Goal: Task Accomplishment & Management: Complete application form

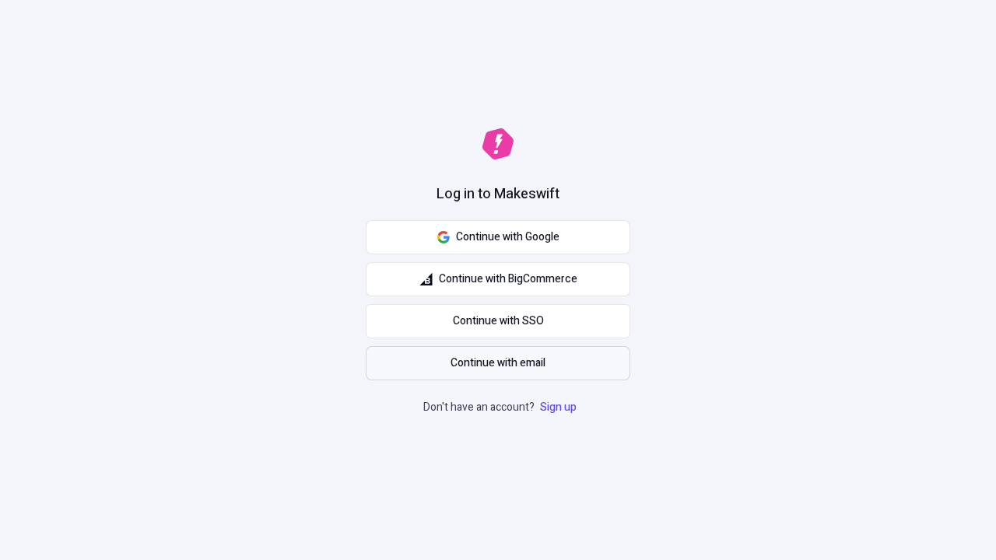
click at [498, 364] on span "Continue with email" at bounding box center [498, 363] width 95 height 17
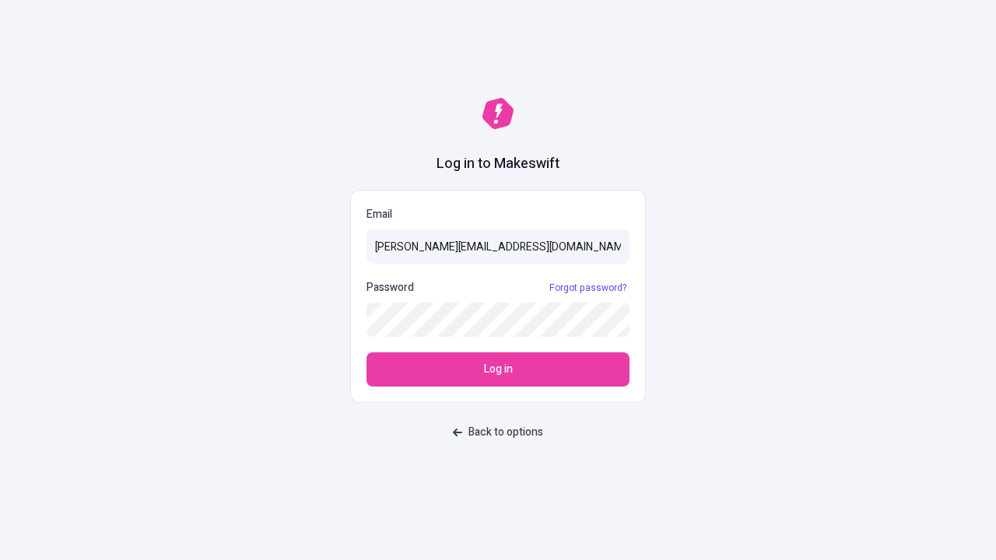
type input "[PERSON_NAME][EMAIL_ADDRESS][DOMAIN_NAME]"
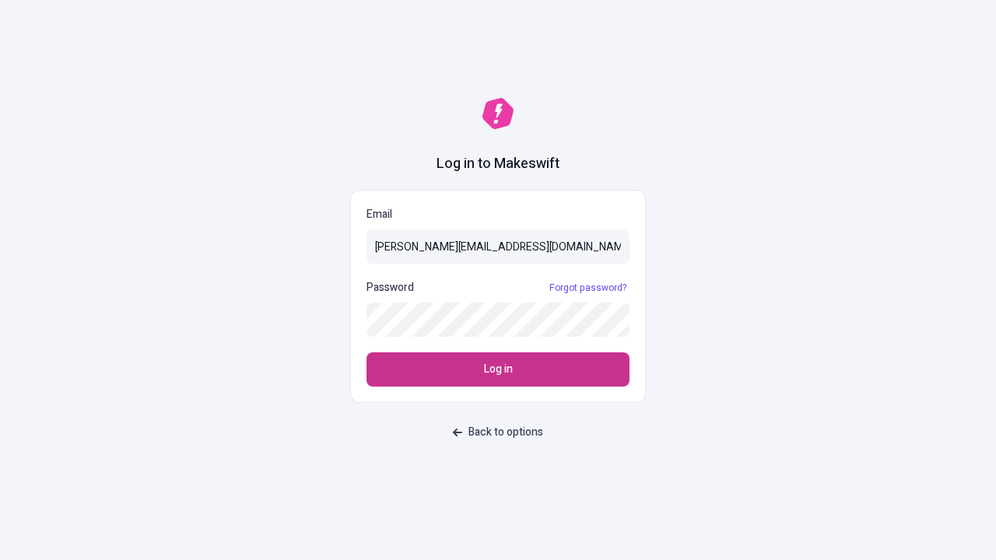
click at [498, 370] on span "Log in" at bounding box center [498, 369] width 29 height 17
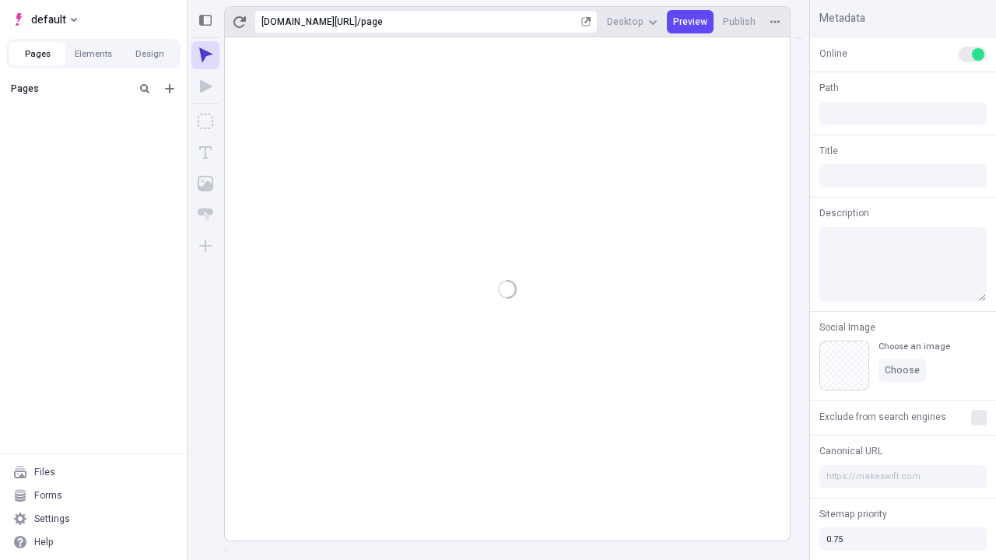
type input "/page"
click at [44, 19] on span "default" at bounding box center [48, 19] width 35 height 19
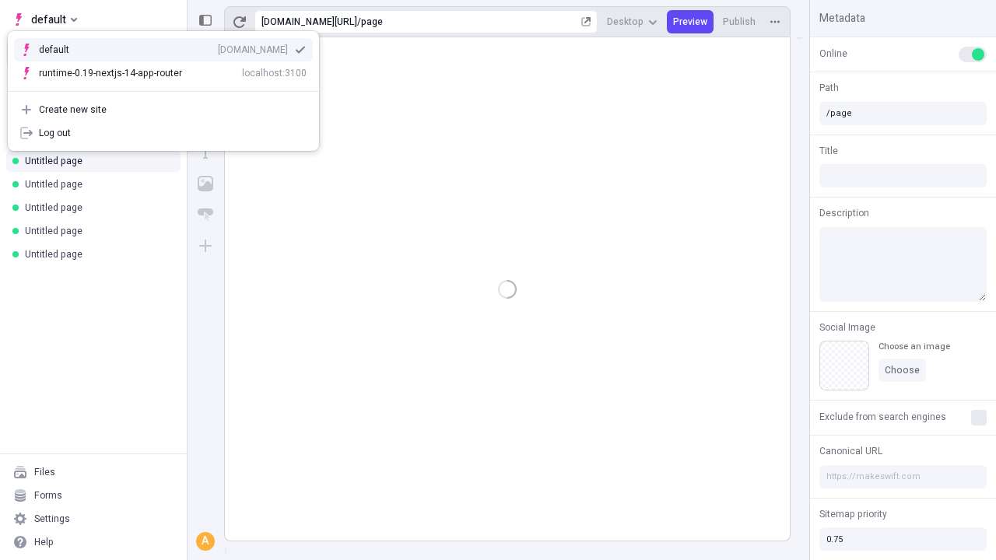
click at [218, 47] on div "[DOMAIN_NAME]" at bounding box center [253, 50] width 70 height 12
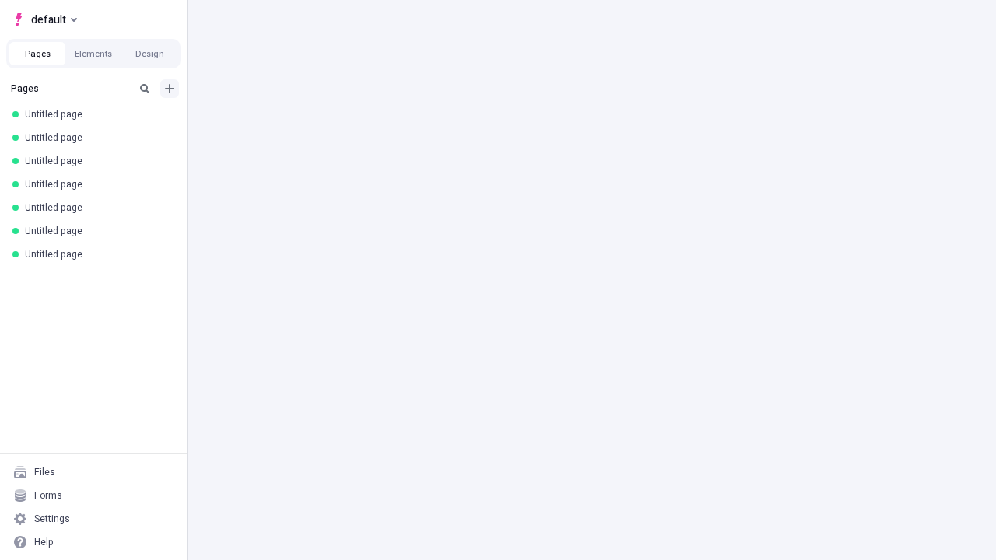
click at [170, 89] on icon "Add new" at bounding box center [169, 88] width 9 height 9
click at [252, 121] on span "Blank page" at bounding box center [261, 120] width 97 height 12
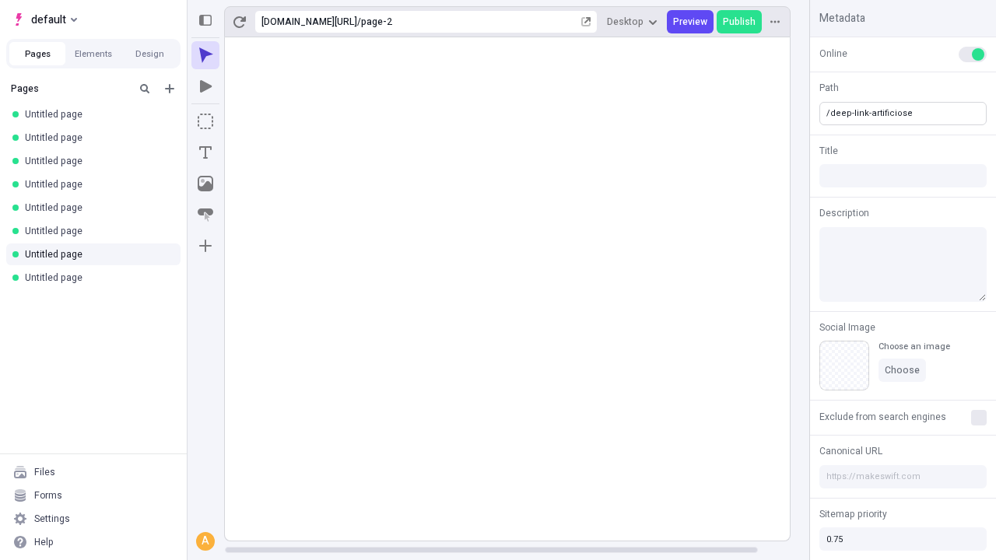
type input "/deep-link-artificiose"
click at [170, 89] on icon "Add new" at bounding box center [169, 88] width 9 height 9
click at [252, 121] on span "Blank page" at bounding box center [261, 120] width 97 height 12
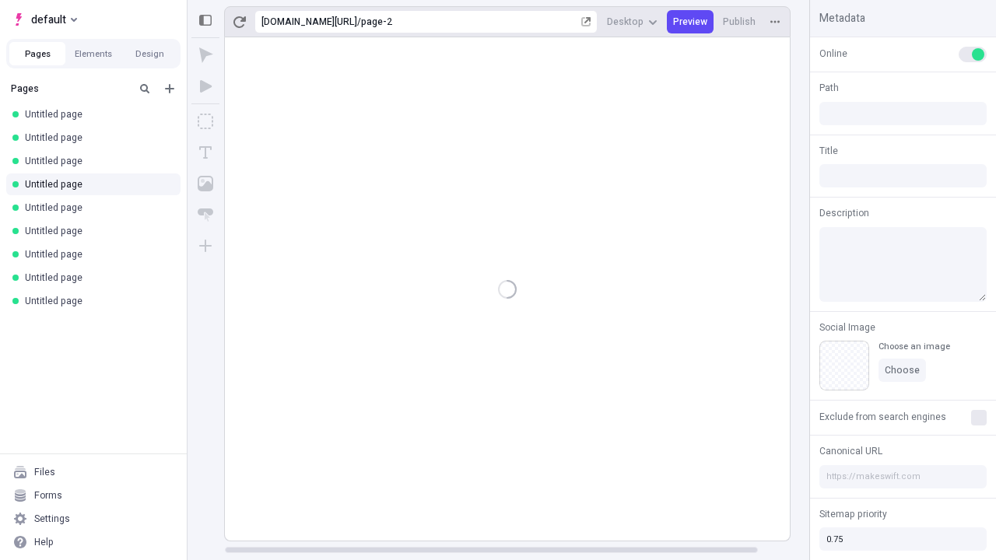
type input "/page-2"
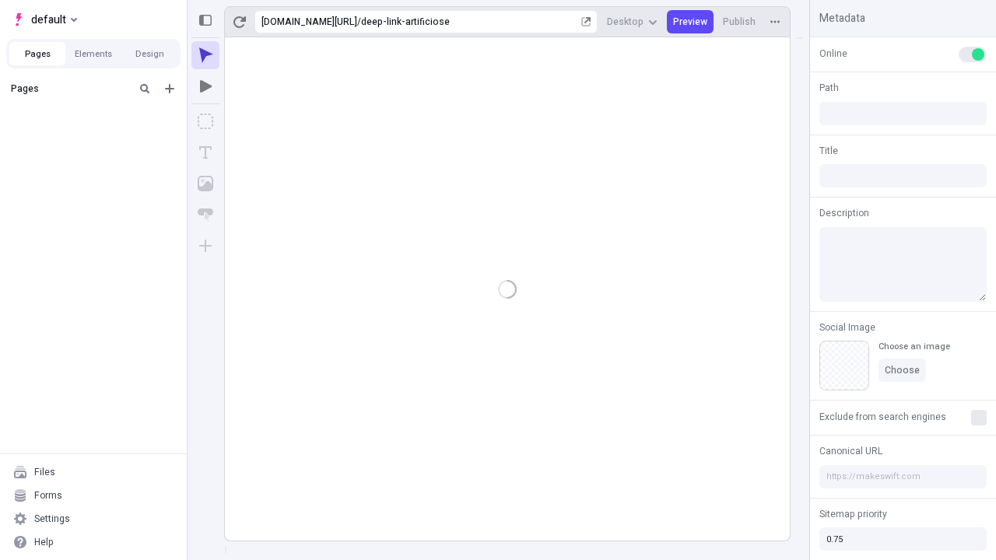
type input "/deep-link-artificiose"
